Goal: Check status: Check status

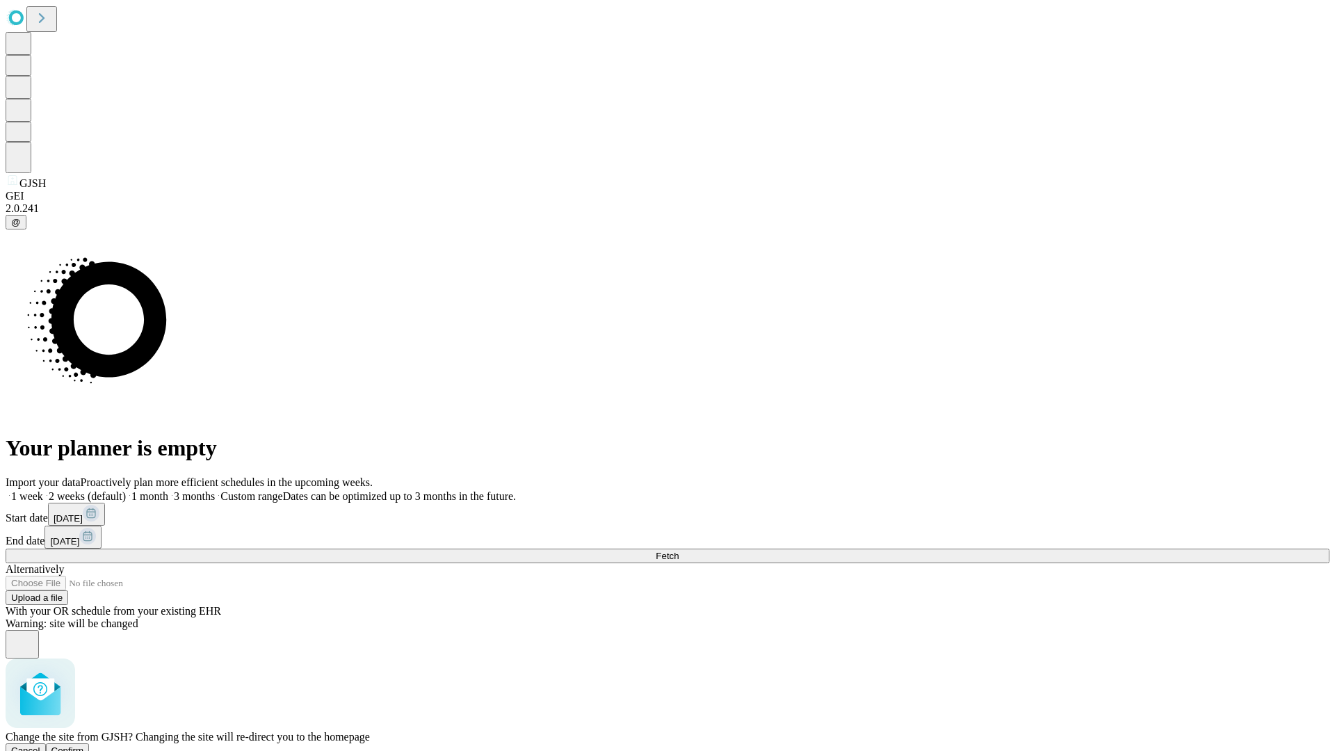
click at [84, 745] on span "Confirm" at bounding box center [67, 750] width 33 height 10
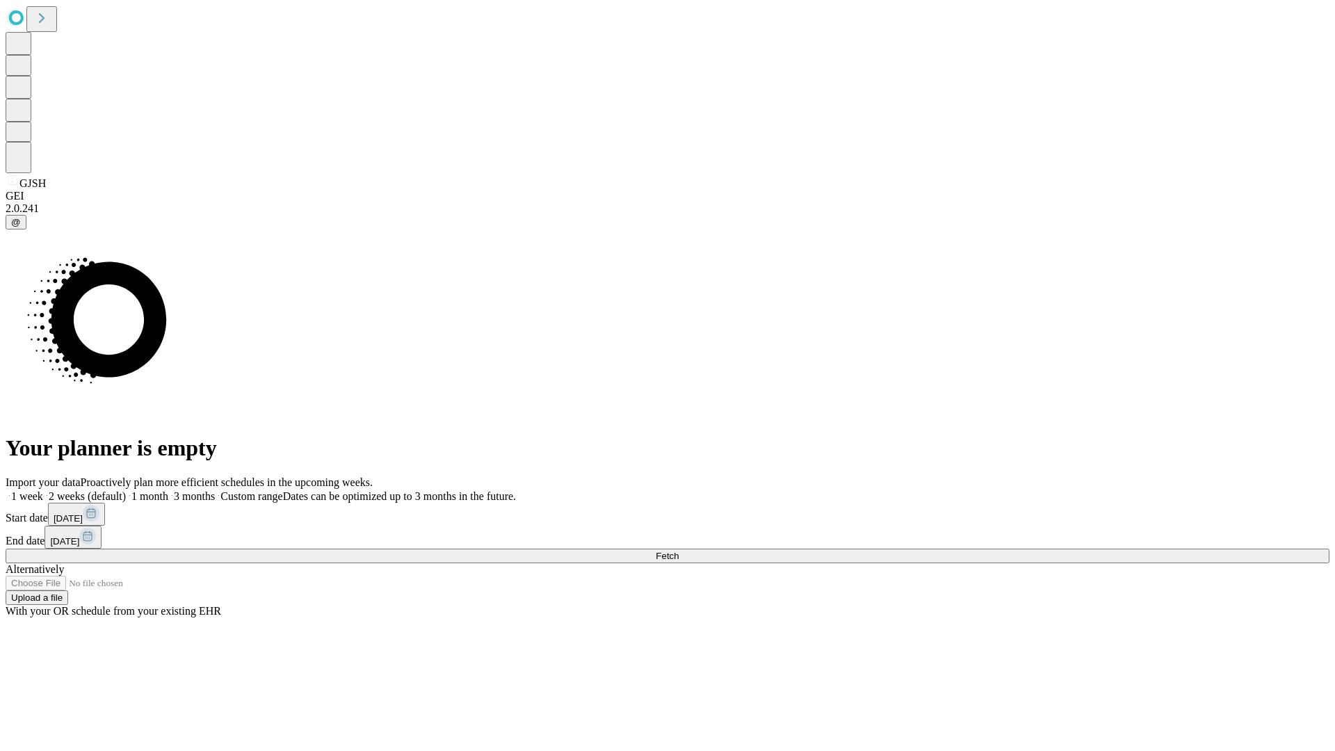
click at [126, 490] on label "2 weeks (default)" at bounding box center [84, 496] width 83 height 12
click at [679, 551] on span "Fetch" at bounding box center [667, 556] width 23 height 10
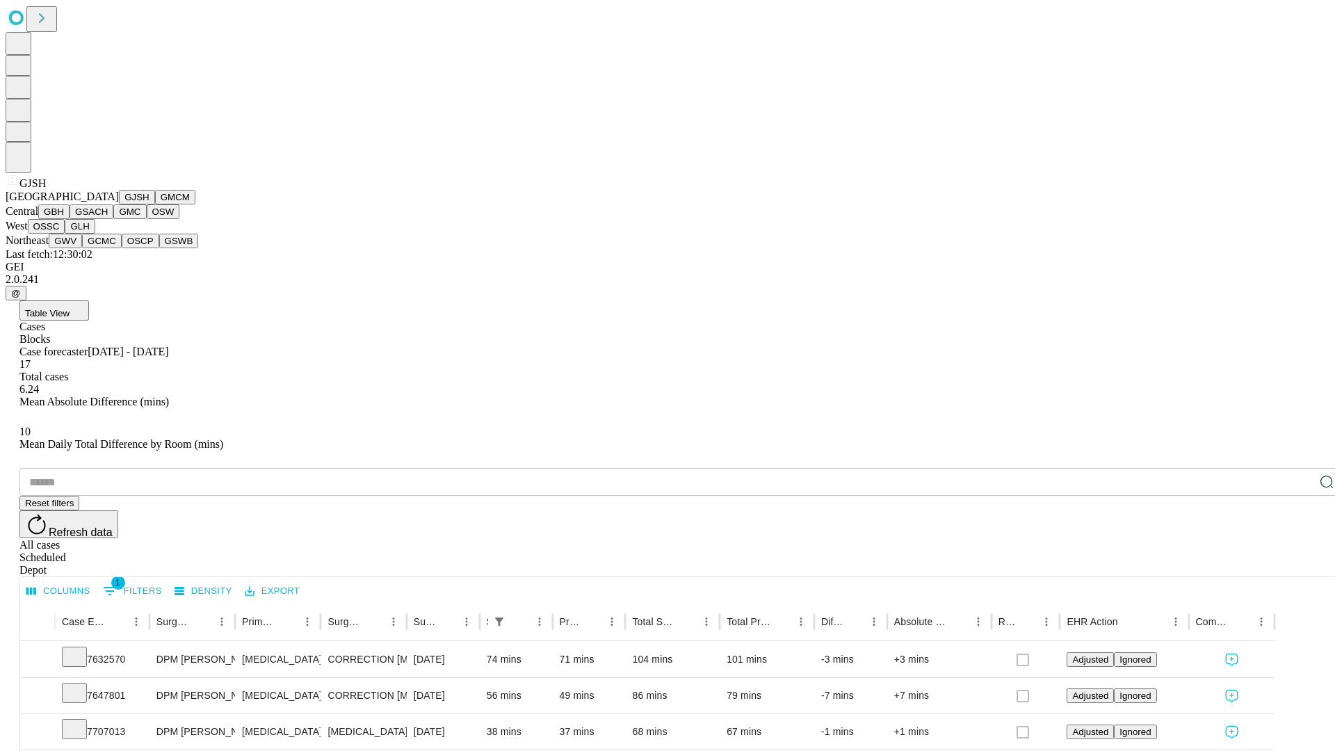
click at [155, 204] on button "GMCM" at bounding box center [175, 197] width 40 height 15
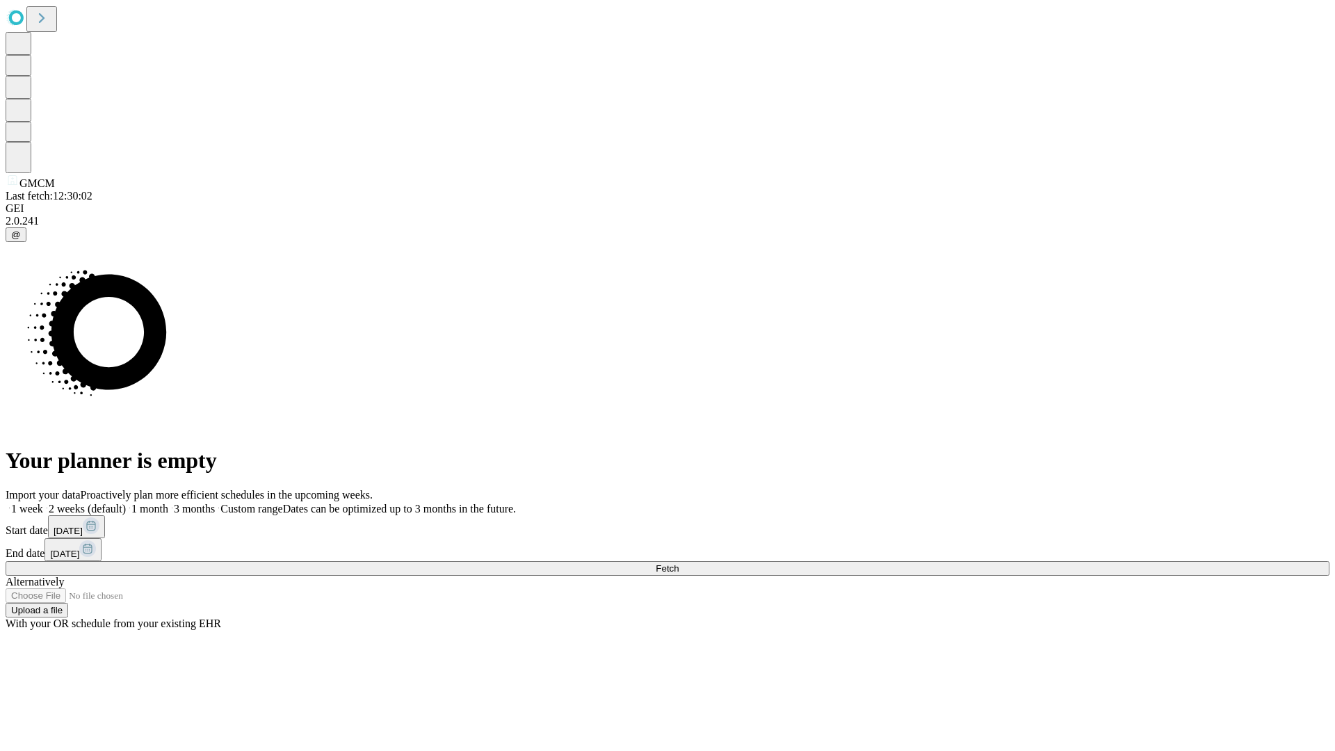
click at [126, 503] on label "2 weeks (default)" at bounding box center [84, 509] width 83 height 12
click at [679, 563] on span "Fetch" at bounding box center [667, 568] width 23 height 10
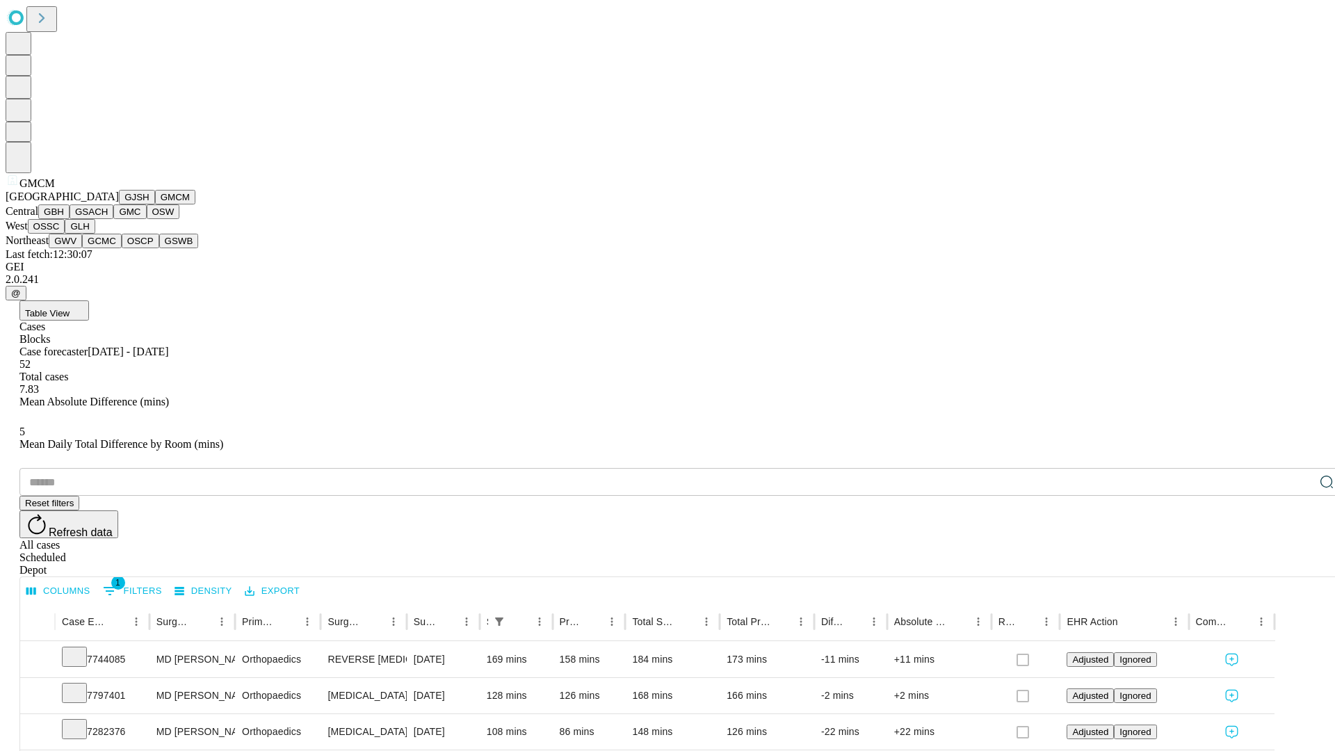
click at [70, 219] on button "GBH" at bounding box center [53, 211] width 31 height 15
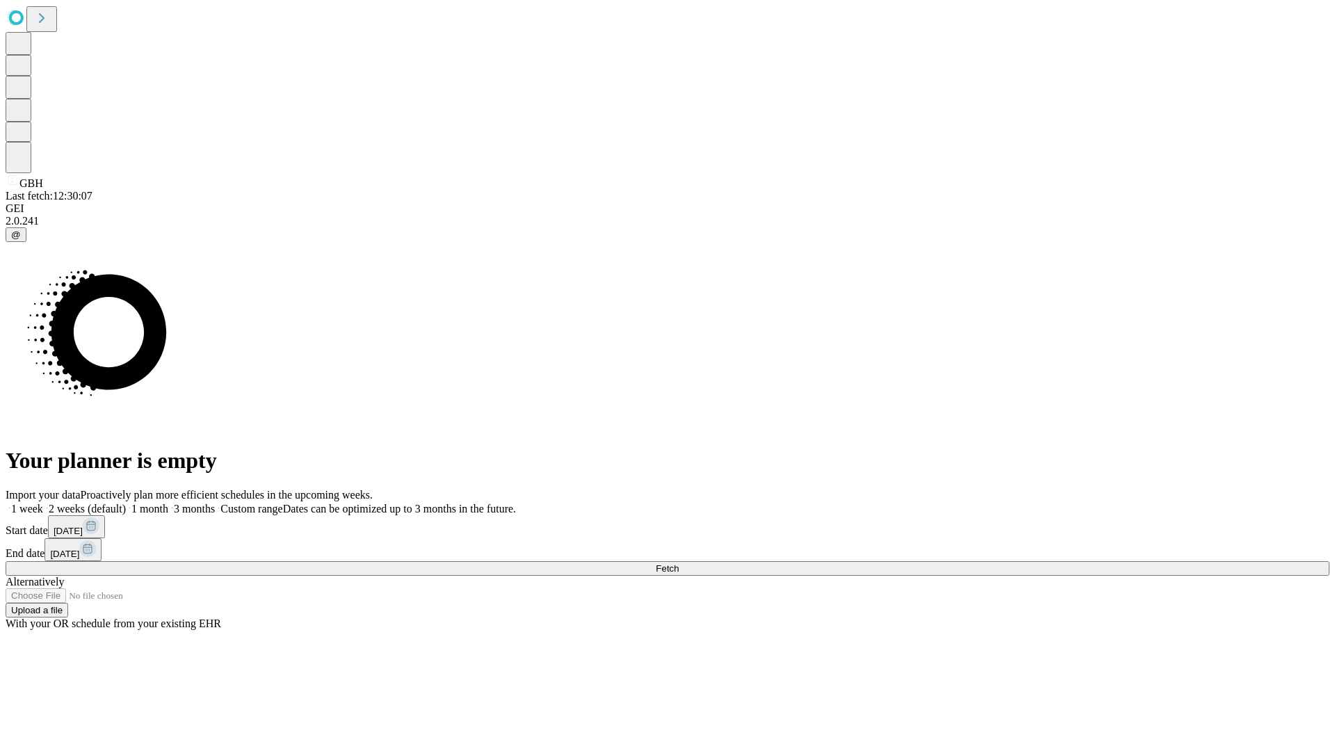
click at [126, 503] on label "2 weeks (default)" at bounding box center [84, 509] width 83 height 12
click at [679, 563] on span "Fetch" at bounding box center [667, 568] width 23 height 10
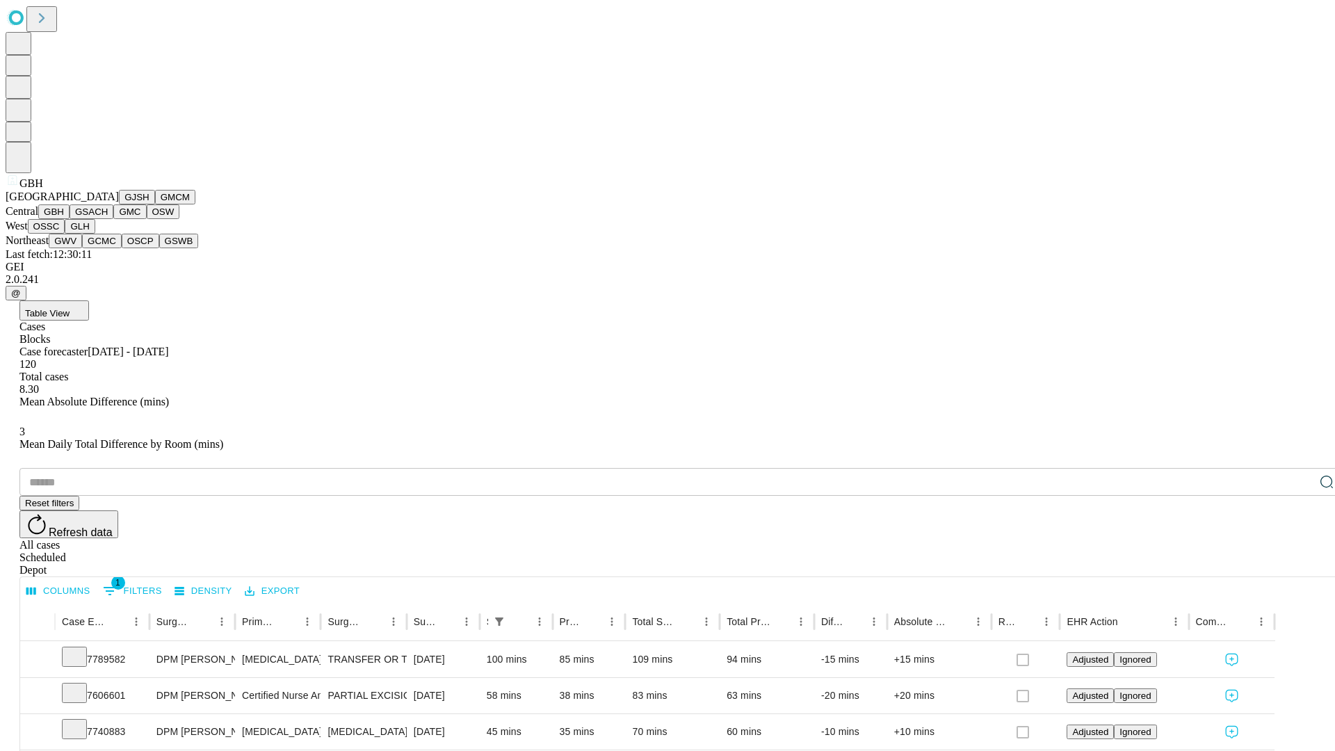
click at [108, 219] on button "GSACH" at bounding box center [92, 211] width 44 height 15
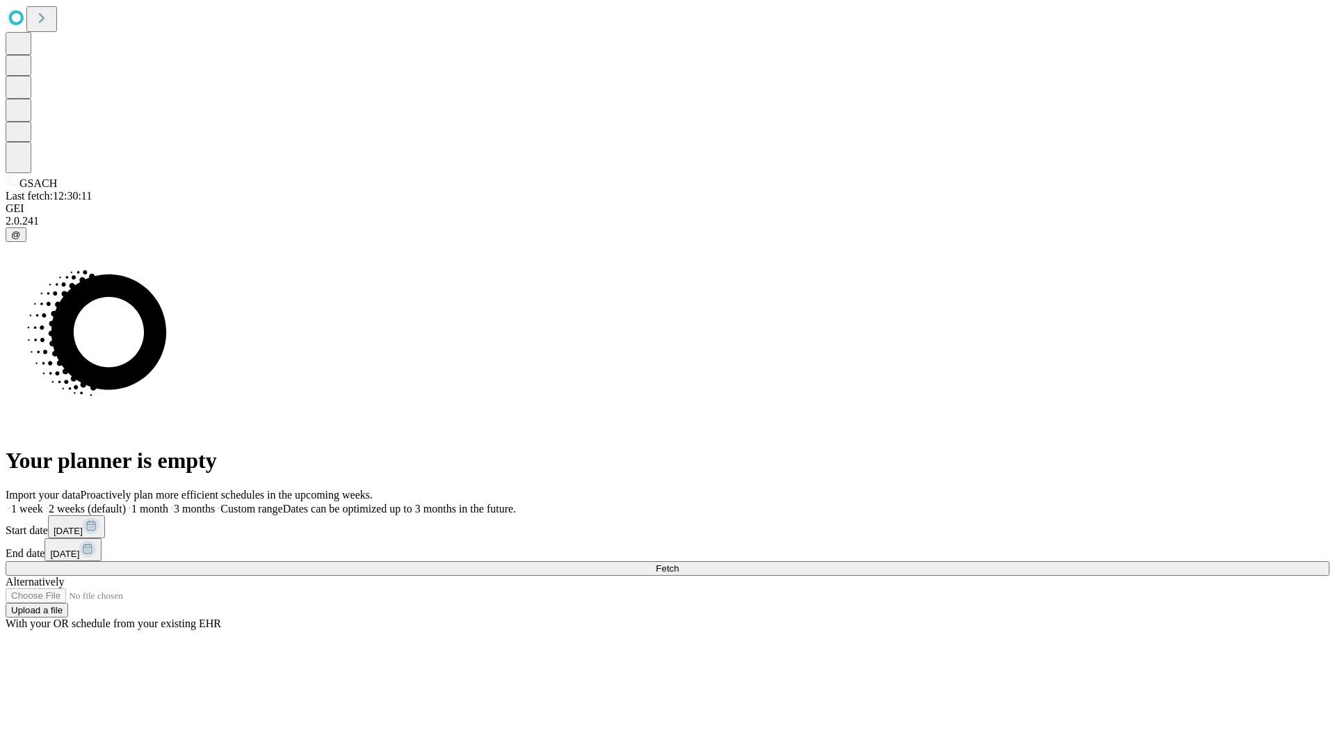
click at [679, 563] on span "Fetch" at bounding box center [667, 568] width 23 height 10
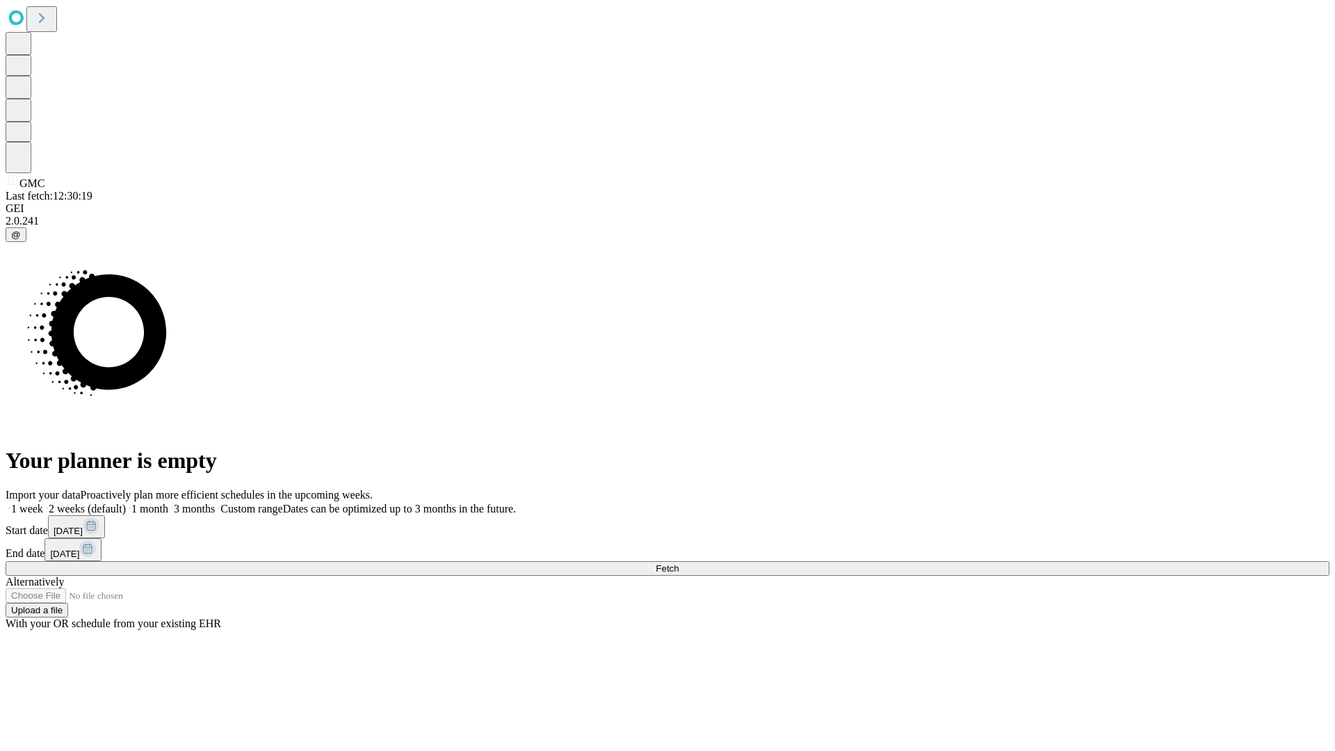
click at [126, 503] on label "2 weeks (default)" at bounding box center [84, 509] width 83 height 12
click at [679, 563] on span "Fetch" at bounding box center [667, 568] width 23 height 10
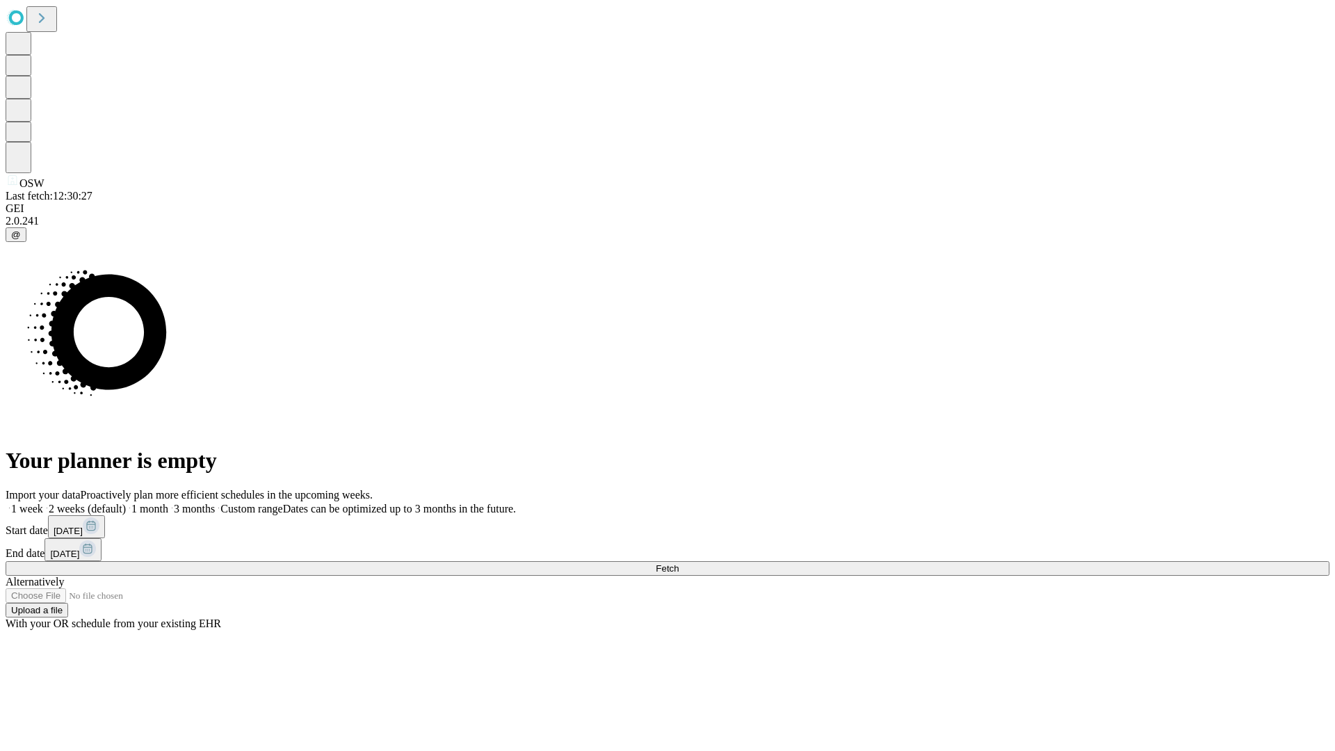
click at [126, 503] on label "2 weeks (default)" at bounding box center [84, 509] width 83 height 12
click at [679, 563] on span "Fetch" at bounding box center [667, 568] width 23 height 10
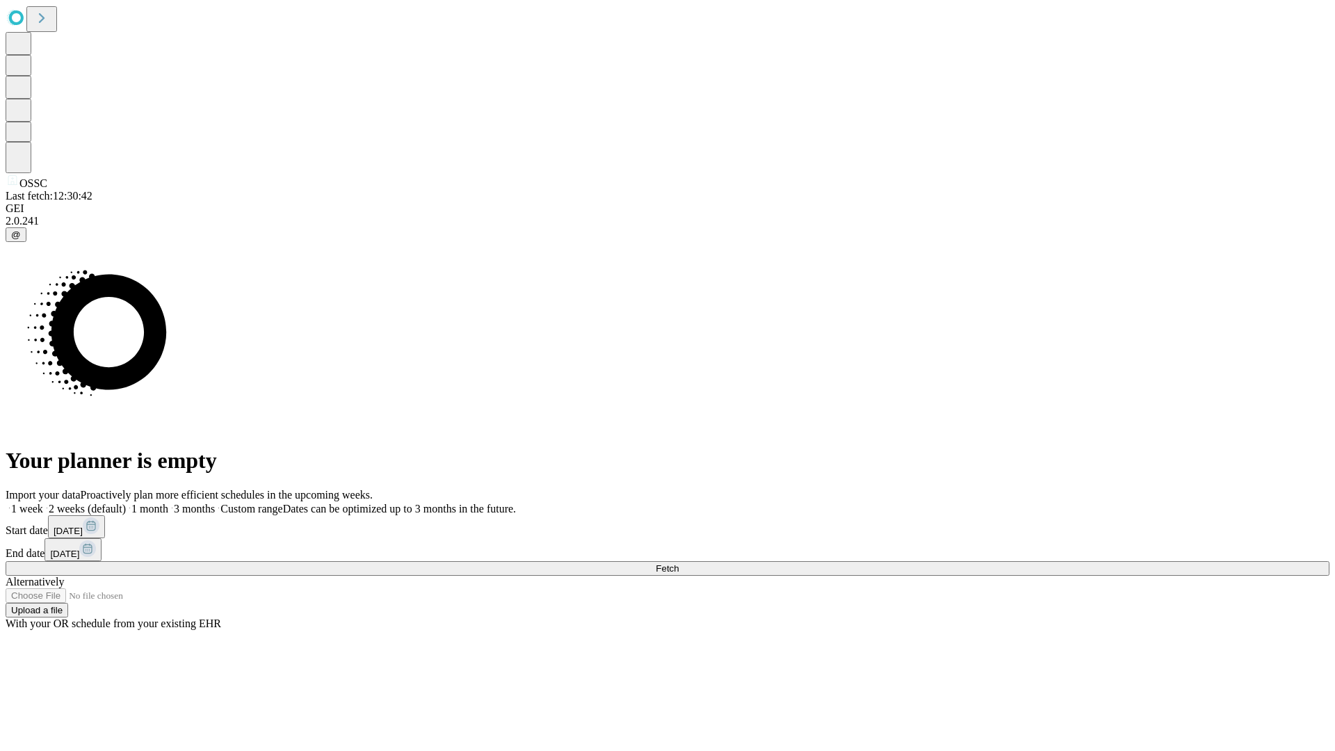
click at [126, 503] on label "2 weeks (default)" at bounding box center [84, 509] width 83 height 12
click at [679, 563] on span "Fetch" at bounding box center [667, 568] width 23 height 10
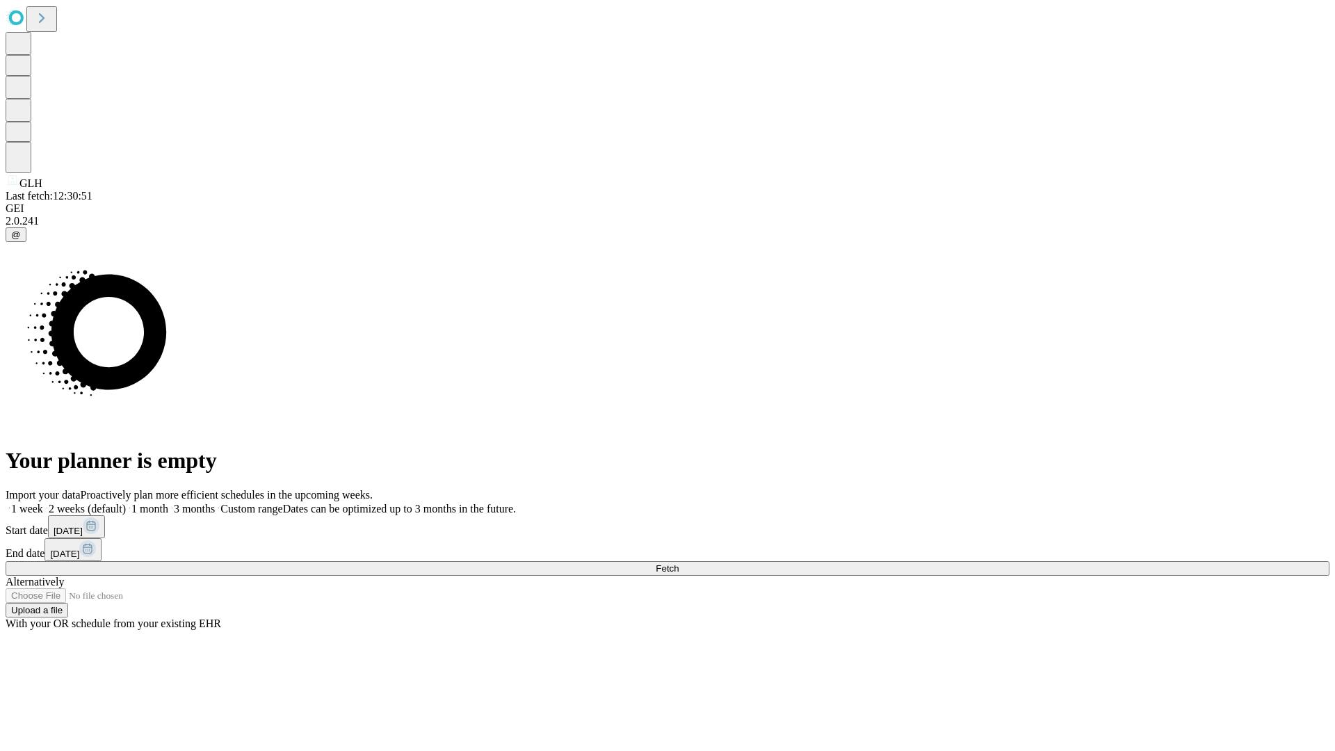
click at [126, 503] on label "2 weeks (default)" at bounding box center [84, 509] width 83 height 12
click at [679, 563] on span "Fetch" at bounding box center [667, 568] width 23 height 10
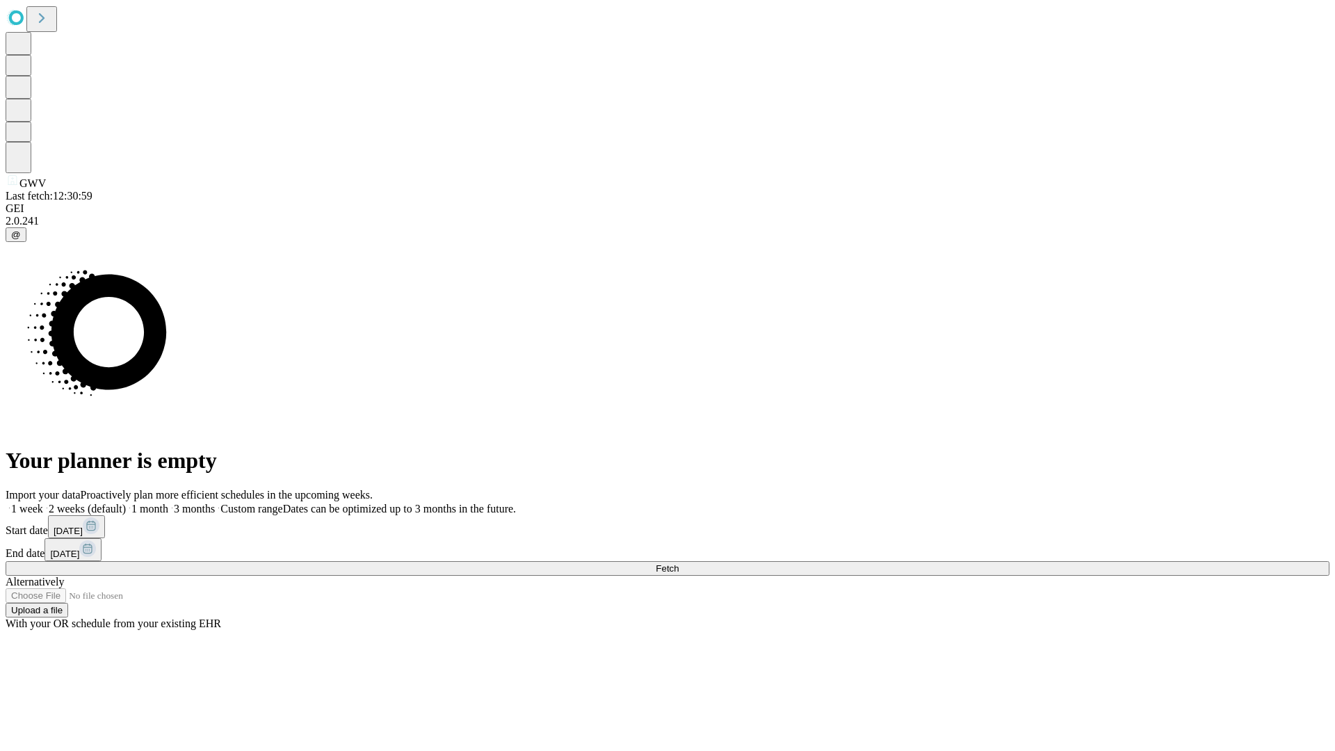
click at [126, 503] on label "2 weeks (default)" at bounding box center [84, 509] width 83 height 12
click at [679, 563] on span "Fetch" at bounding box center [667, 568] width 23 height 10
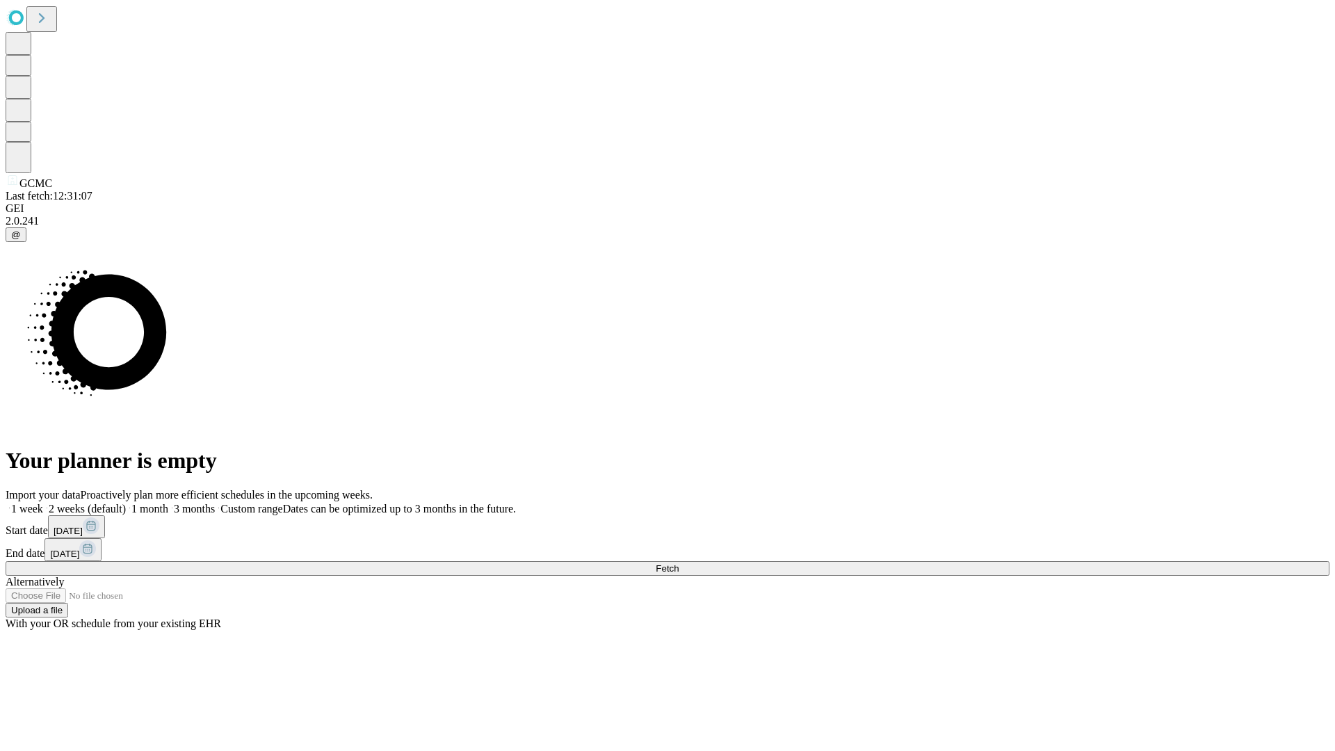
click at [126, 503] on label "2 weeks (default)" at bounding box center [84, 509] width 83 height 12
click at [679, 563] on span "Fetch" at bounding box center [667, 568] width 23 height 10
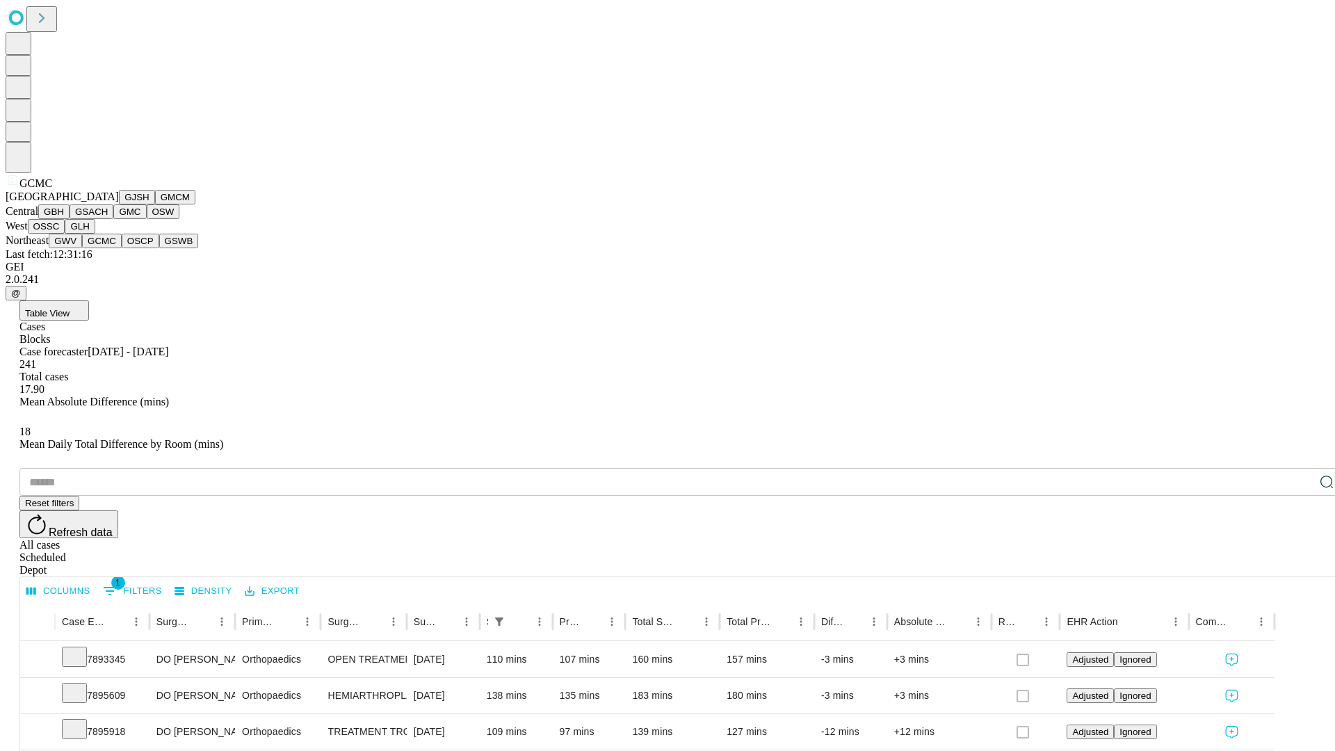
click at [122, 248] on button "OSCP" at bounding box center [141, 241] width 38 height 15
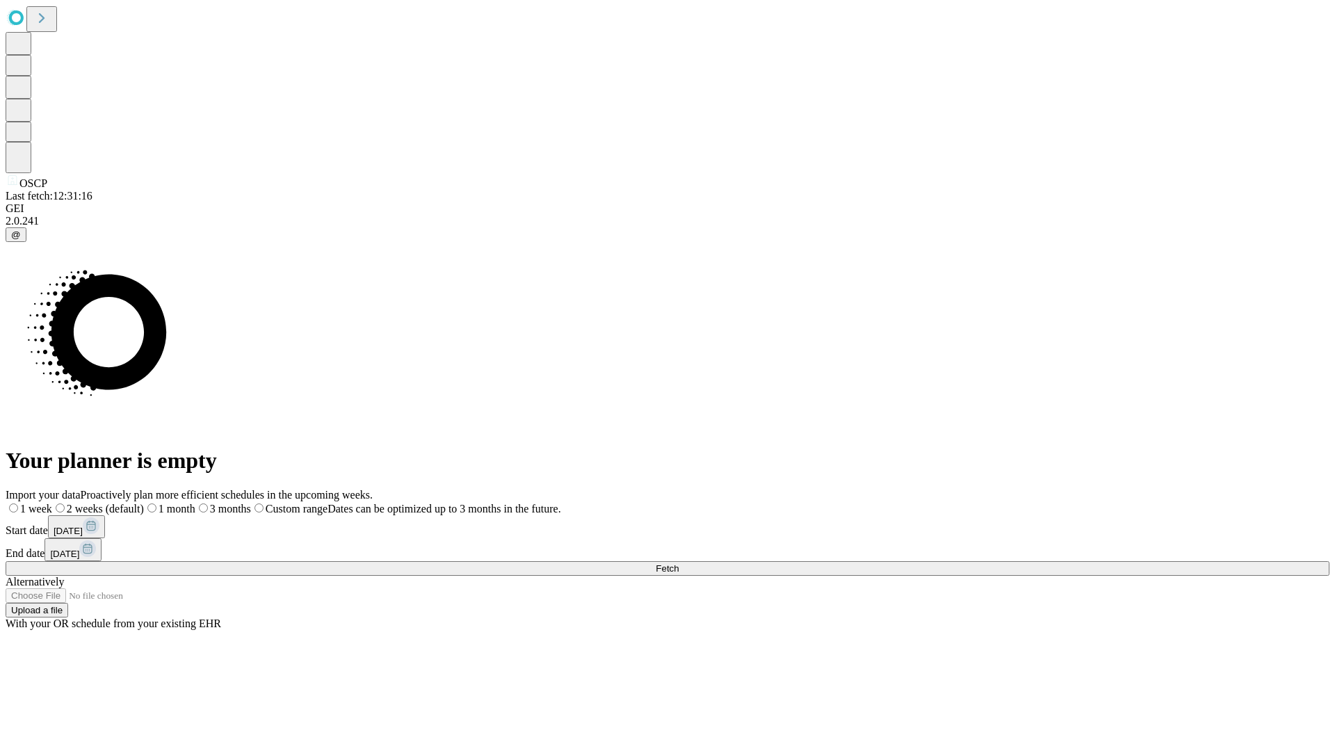
click at [144, 503] on label "2 weeks (default)" at bounding box center [98, 509] width 92 height 12
click at [679, 563] on span "Fetch" at bounding box center [667, 568] width 23 height 10
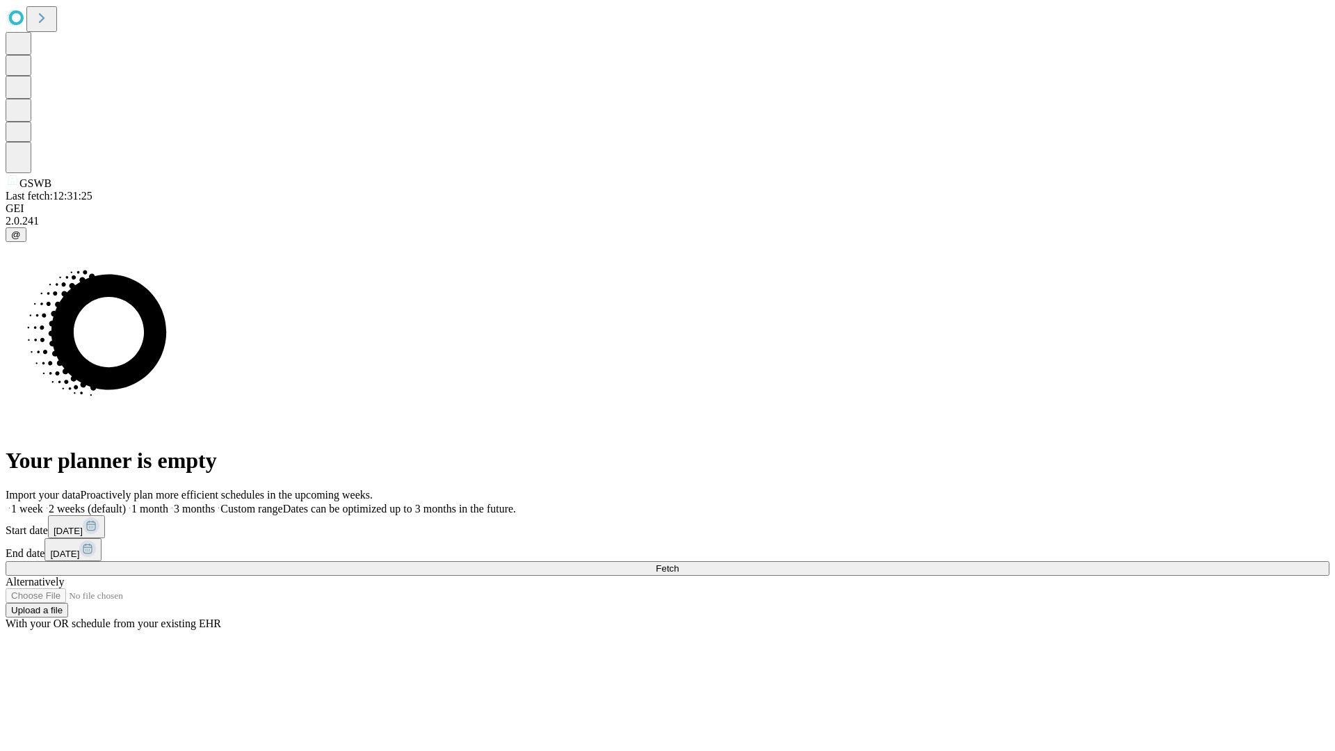
click at [126, 503] on label "2 weeks (default)" at bounding box center [84, 509] width 83 height 12
click at [679, 563] on span "Fetch" at bounding box center [667, 568] width 23 height 10
